Goal: Task Accomplishment & Management: Use online tool/utility

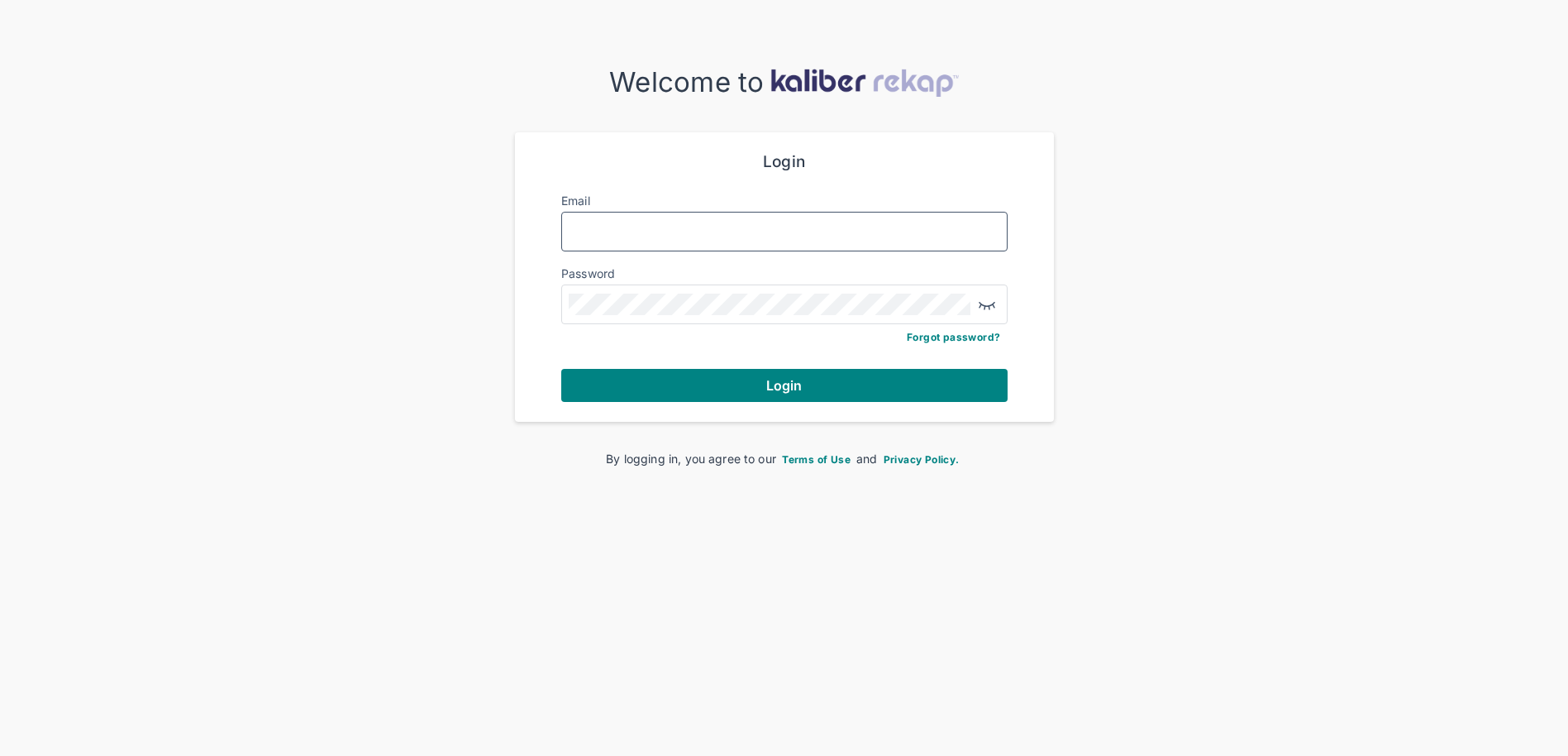
click at [678, 235] on input "Email" at bounding box center [784, 231] width 432 height 21
type input "**********"
click at [711, 315] on div at bounding box center [784, 304] width 446 height 40
drag, startPoint x: 711, startPoint y: 315, endPoint x: 548, endPoint y: 507, distance: 251.9
click at [549, 507] on div "**********" at bounding box center [784, 411] width 1568 height 822
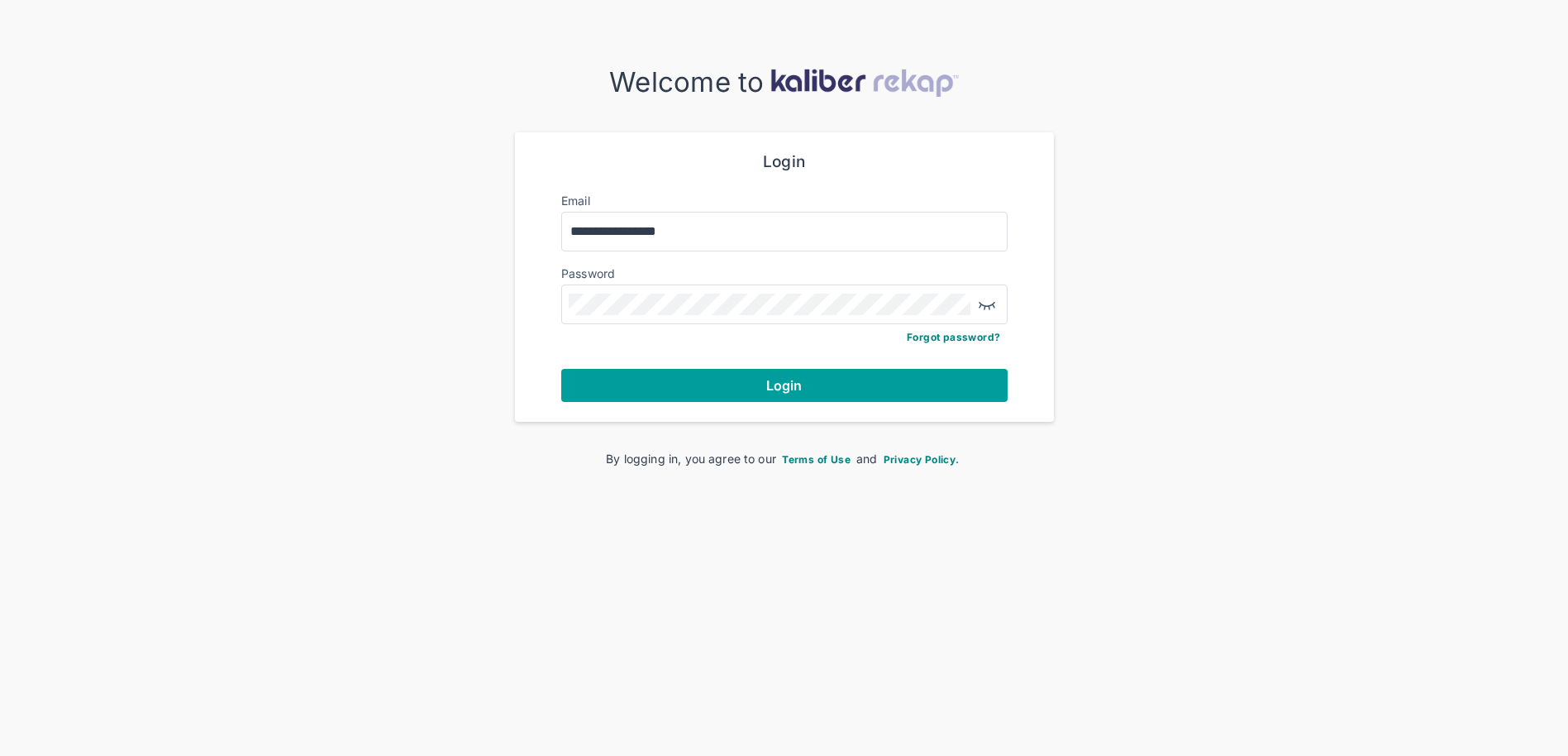
click at [792, 385] on span "Login" at bounding box center [784, 386] width 36 height 17
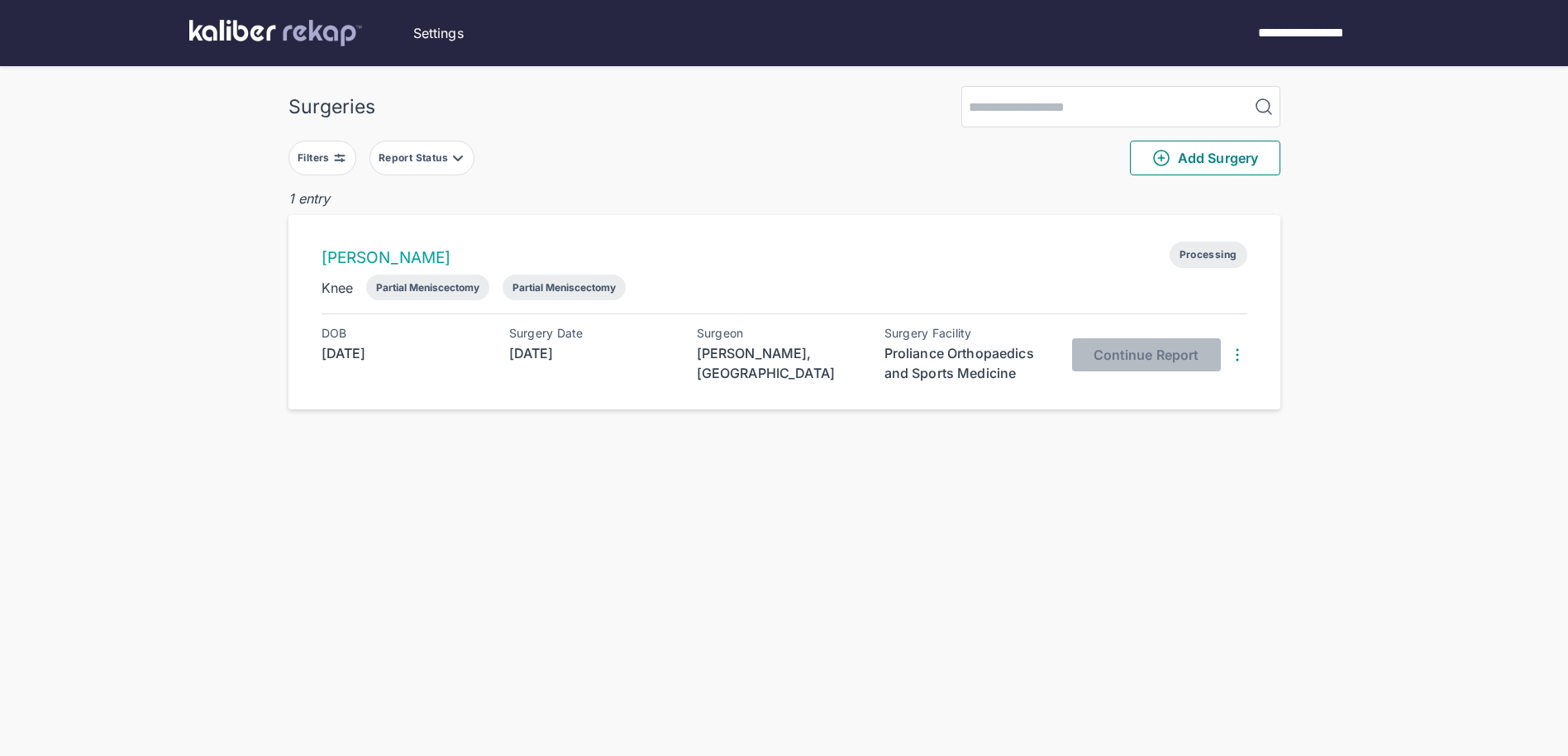
click at [1209, 259] on span "Processing" at bounding box center [1209, 255] width 78 height 26
click at [456, 161] on img at bounding box center [458, 158] width 14 height 14
click at [523, 480] on div "Surgeries Filters Report Status Not Started Processing Ready for Review Sent to…" at bounding box center [784, 411] width 1568 height 822
click at [427, 291] on div "Partial Meniscectomy" at bounding box center [428, 288] width 103 height 13
drag, startPoint x: 560, startPoint y: 281, endPoint x: 558, endPoint y: 289, distance: 8.2
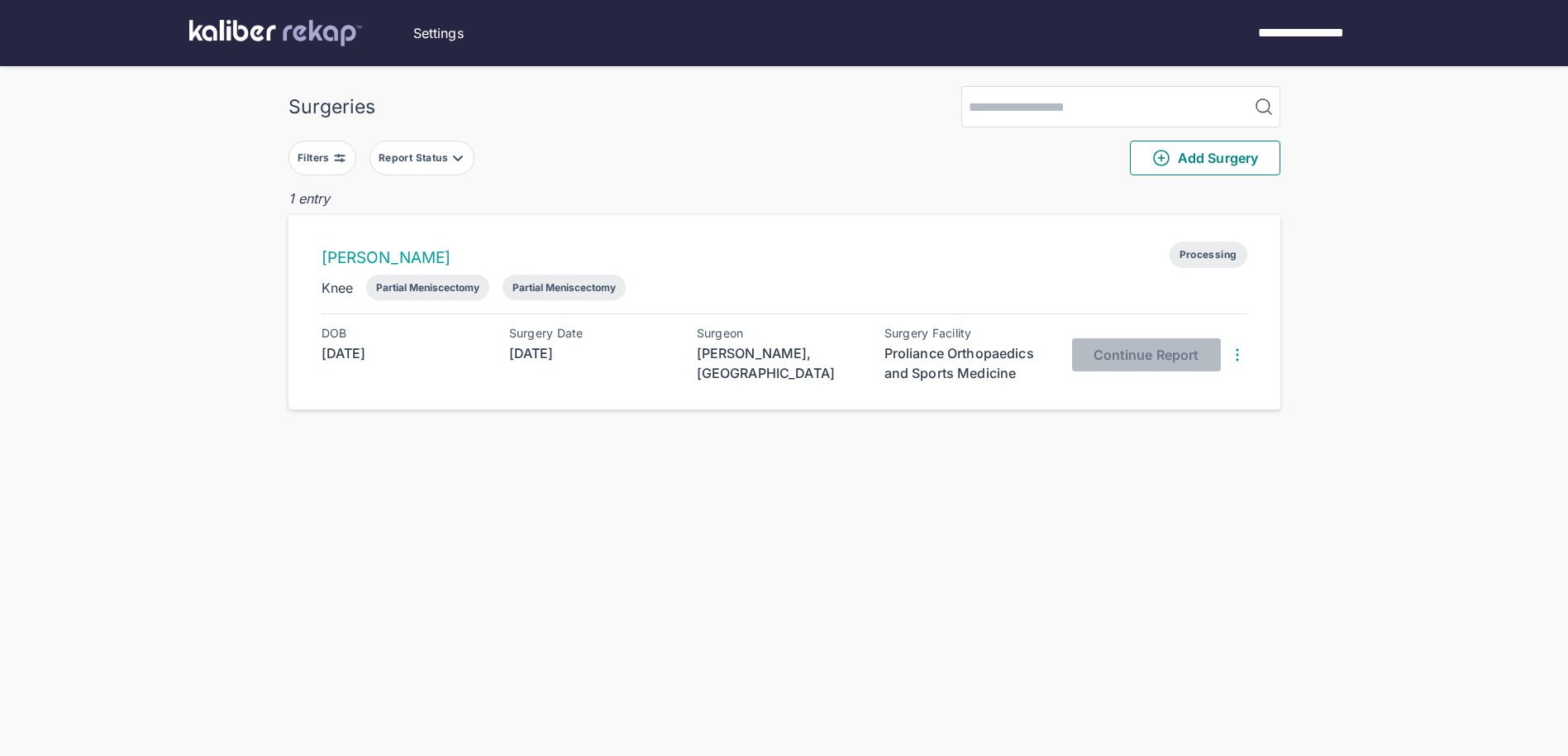
click at [559, 286] on div "Partial Meniscectomy" at bounding box center [565, 288] width 123 height 25
click at [1237, 354] on img at bounding box center [1237, 354] width 19 height 19
click at [1151, 387] on div "View Raw Images" at bounding box center [1172, 386] width 168 height 17
